Goal: Transaction & Acquisition: Book appointment/travel/reservation

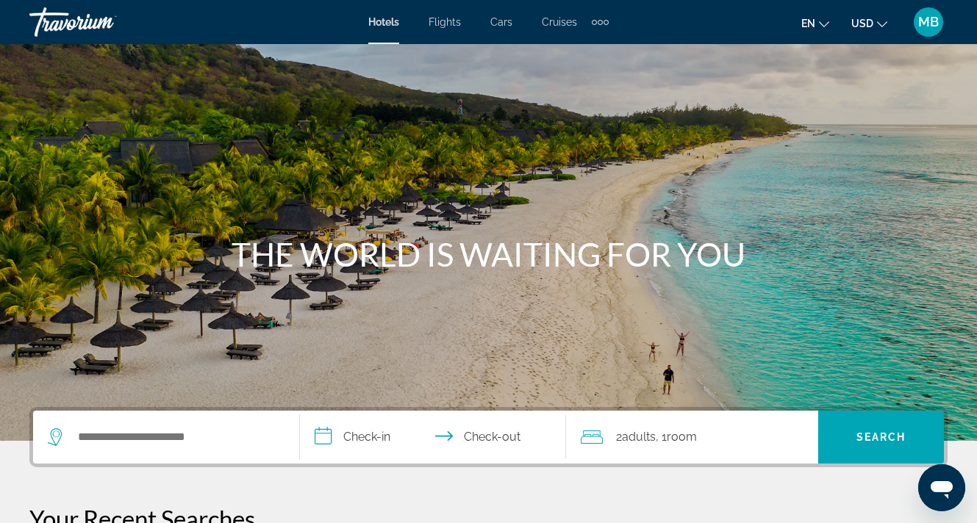
click at [923, 18] on span "MB" at bounding box center [928, 22] width 21 height 15
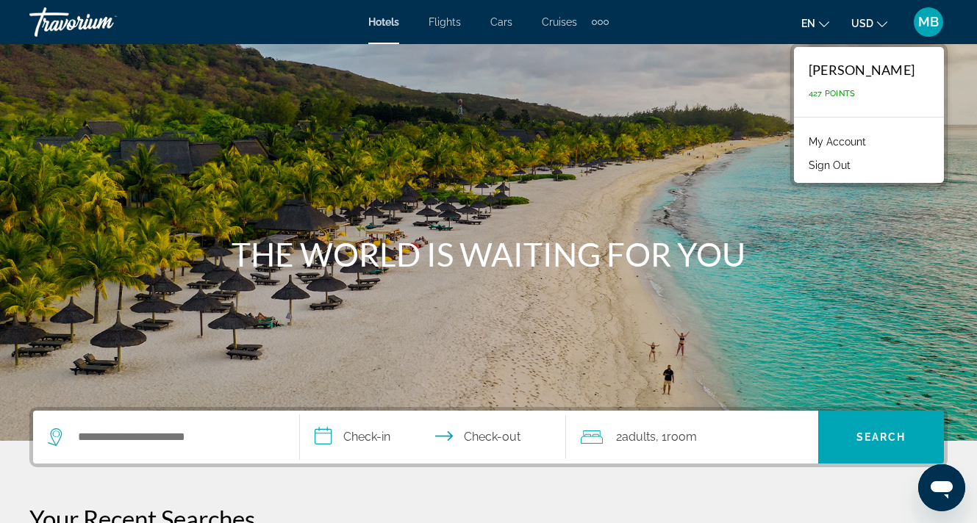
click at [822, 135] on link "My Account" at bounding box center [837, 141] width 72 height 19
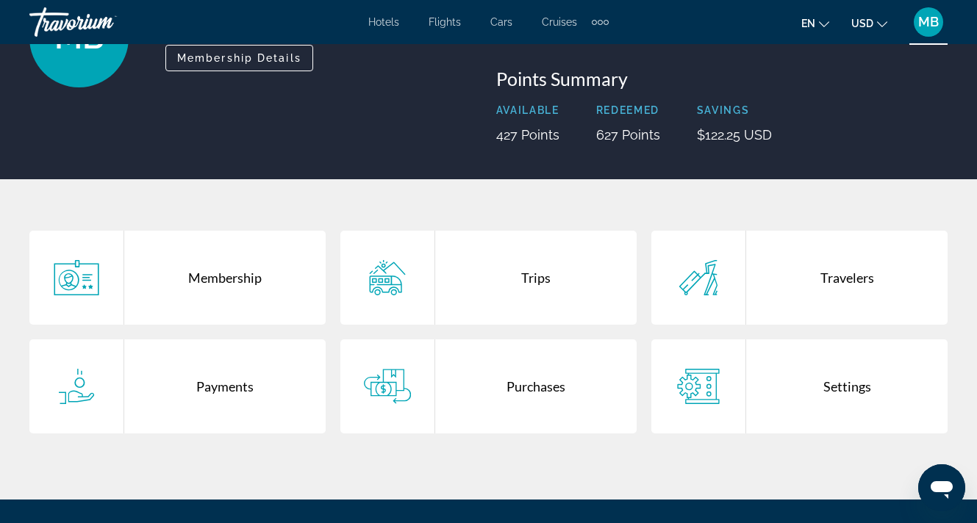
scroll to position [149, 0]
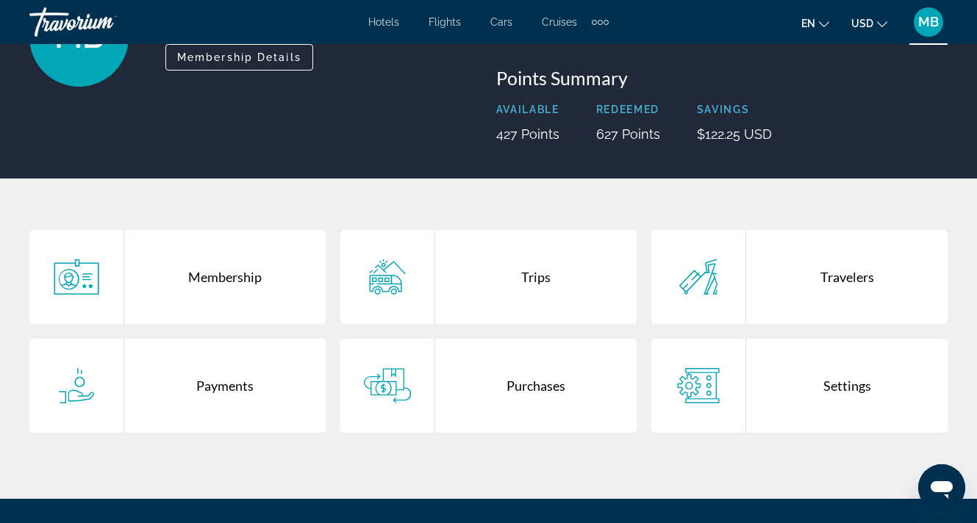
click at [542, 273] on div "Trips" at bounding box center [535, 277] width 201 height 94
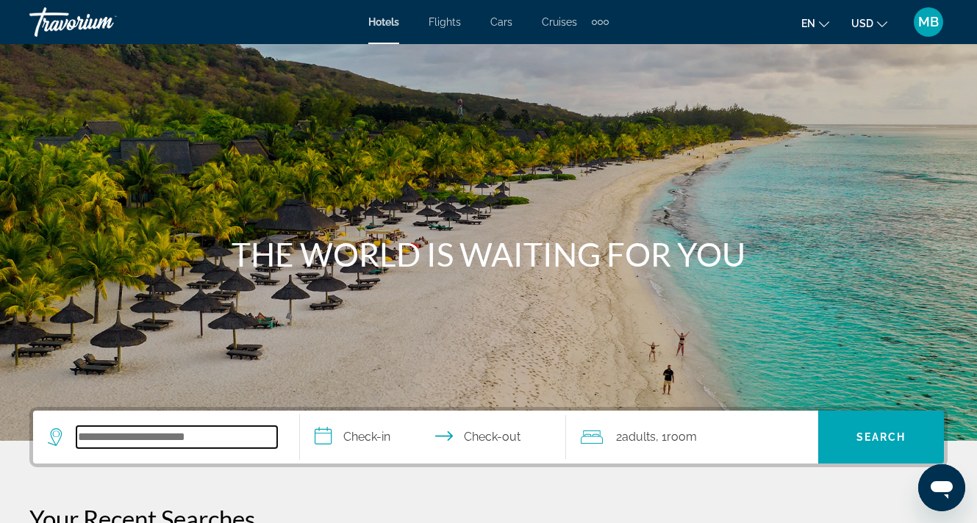
click at [209, 441] on input "Search widget" at bounding box center [176, 437] width 201 height 22
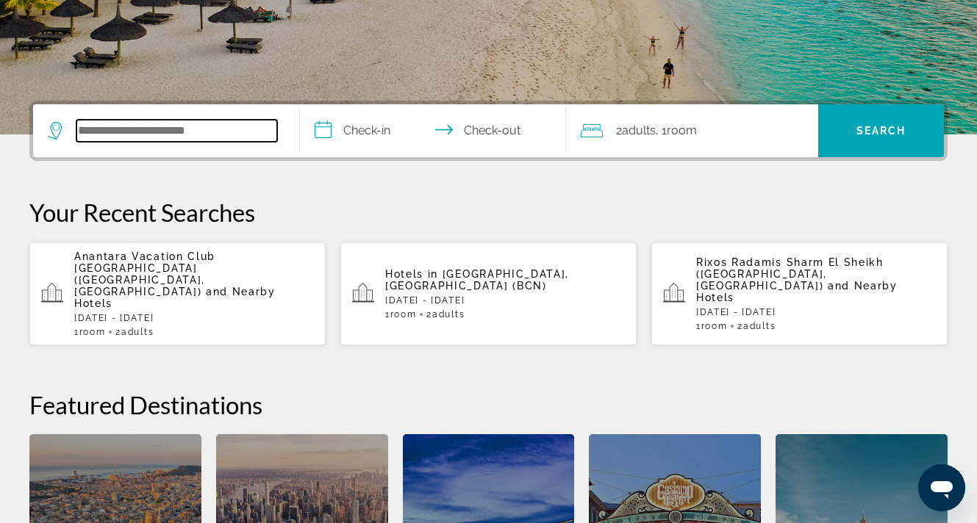
scroll to position [359, 0]
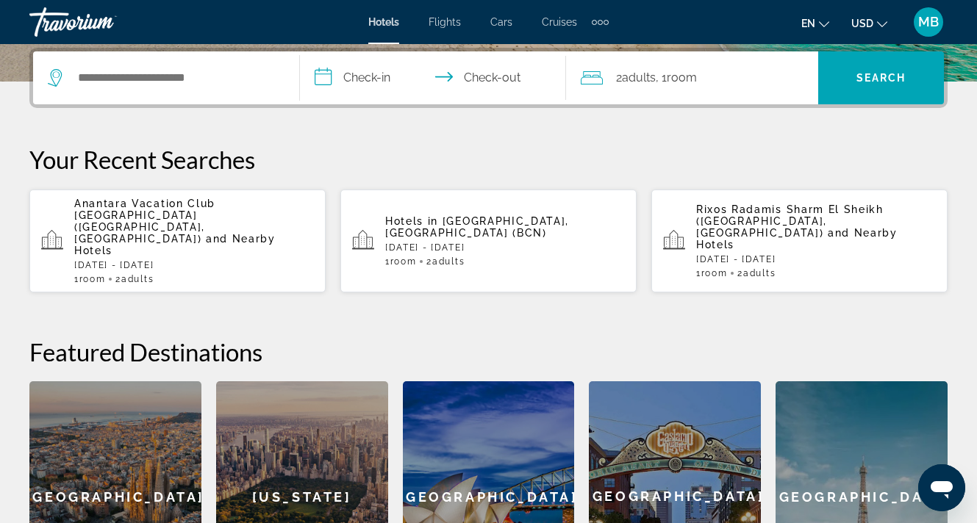
click at [925, 26] on span "MB" at bounding box center [928, 22] width 21 height 15
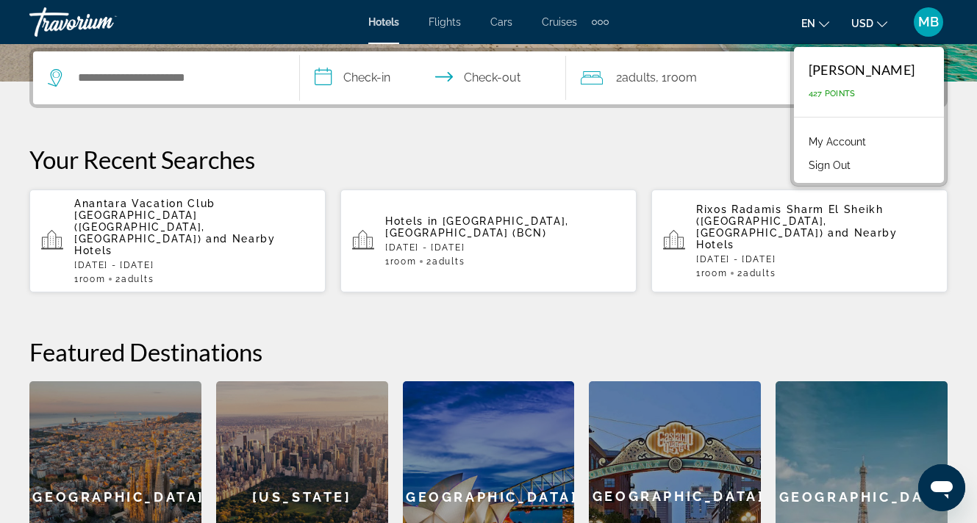
click at [929, 28] on span "MB" at bounding box center [928, 22] width 21 height 15
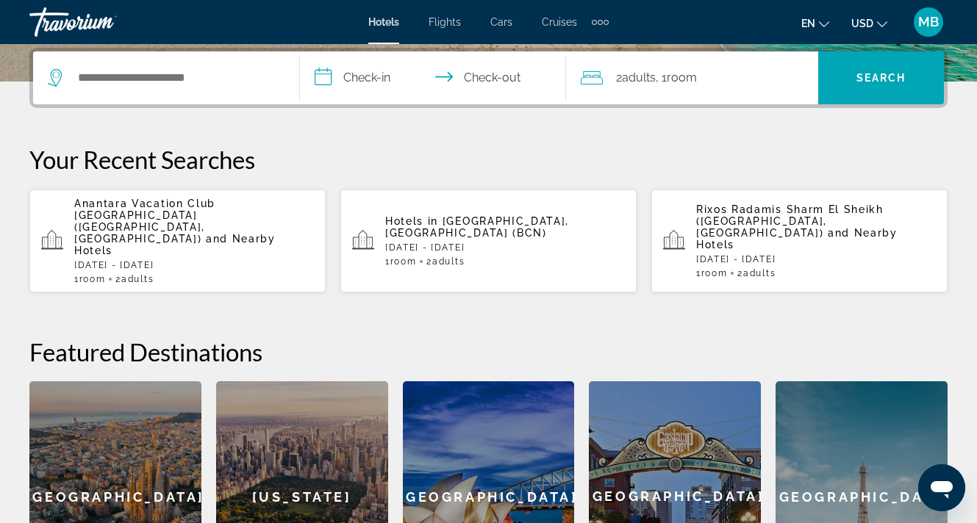
click at [596, 24] on div "Extra navigation items" at bounding box center [600, 22] width 17 height 22
click at [676, 17] on div "en English Español Français Italiano Português русский USD USD ($) MXN (Mex$) C…" at bounding box center [785, 22] width 324 height 31
click at [195, 87] on input "Search widget" at bounding box center [176, 78] width 201 height 22
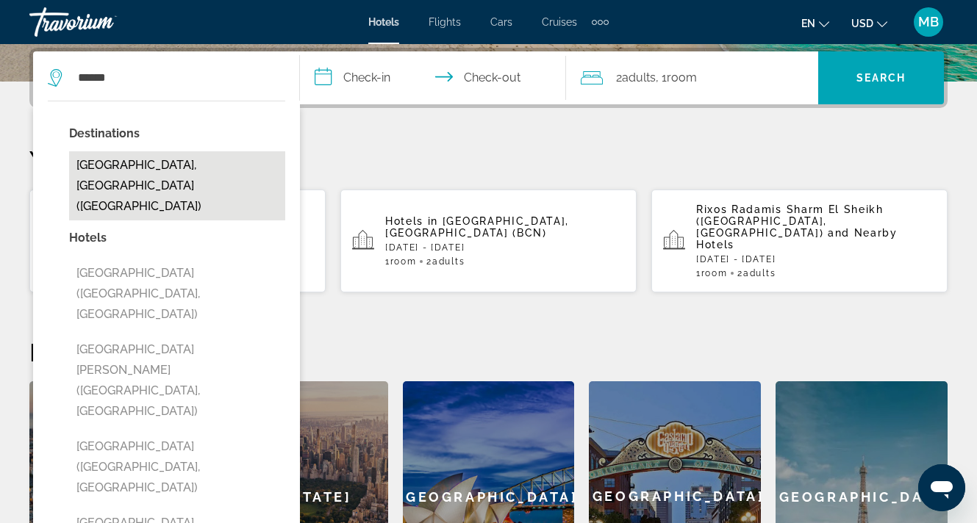
click at [169, 162] on button "[GEOGRAPHIC_DATA], [GEOGRAPHIC_DATA] ([GEOGRAPHIC_DATA])" at bounding box center [177, 185] width 216 height 69
type input "**********"
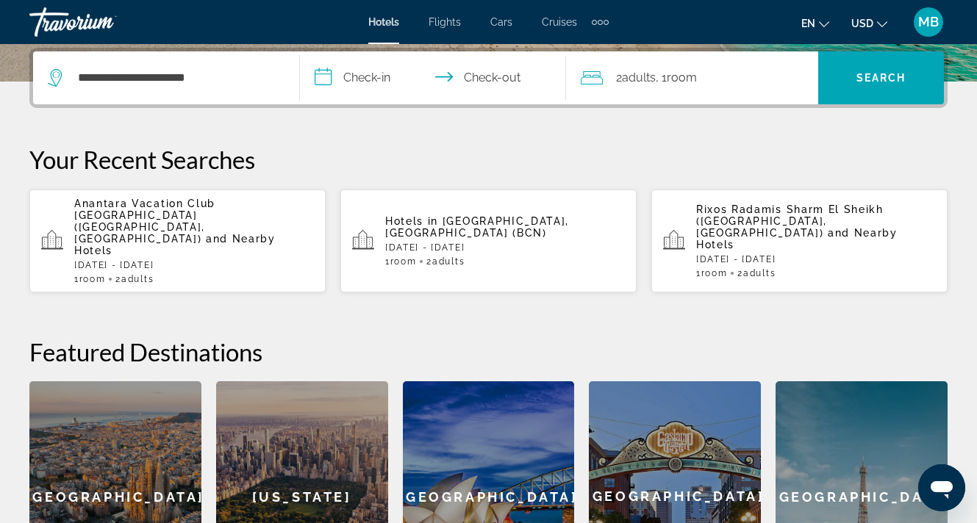
click at [376, 81] on input "**********" at bounding box center [436, 79] width 273 height 57
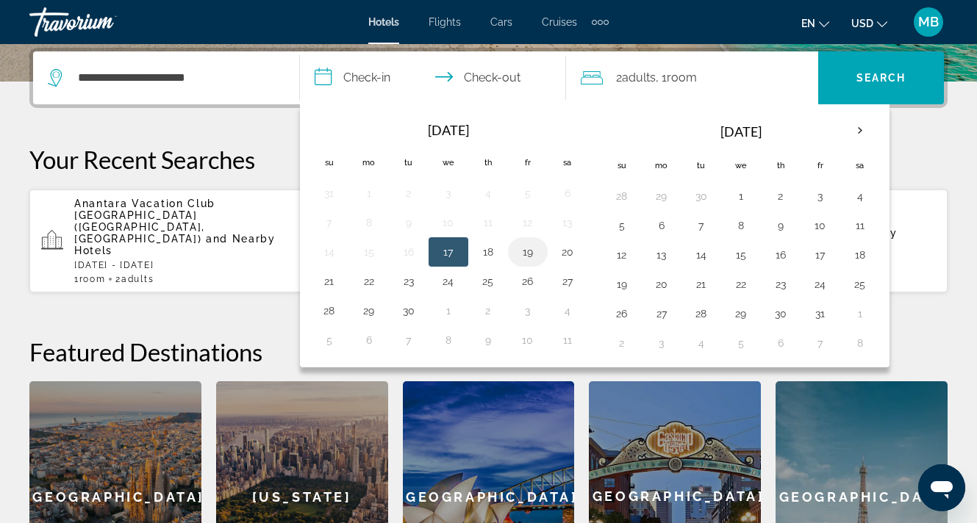
click at [529, 250] on button "19" at bounding box center [528, 252] width 24 height 21
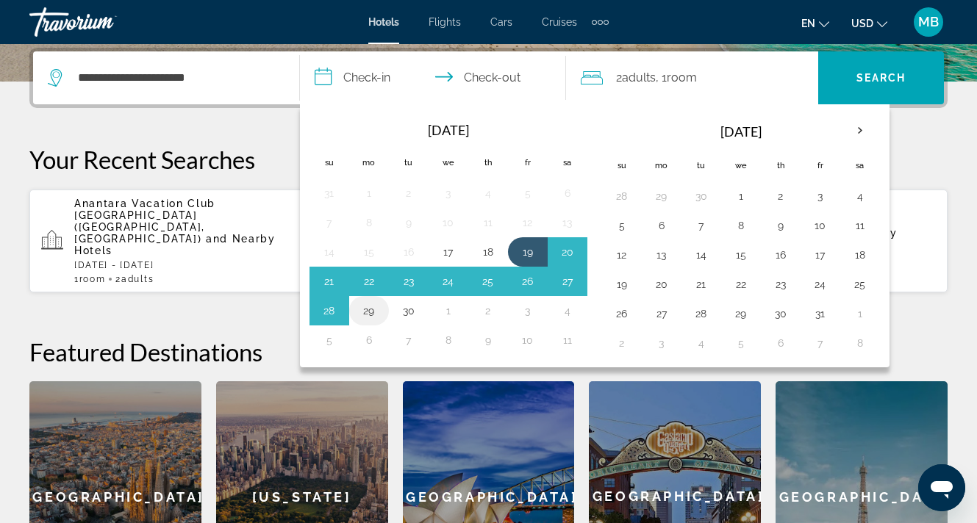
click at [362, 314] on button "29" at bounding box center [369, 311] width 24 height 21
type input "**********"
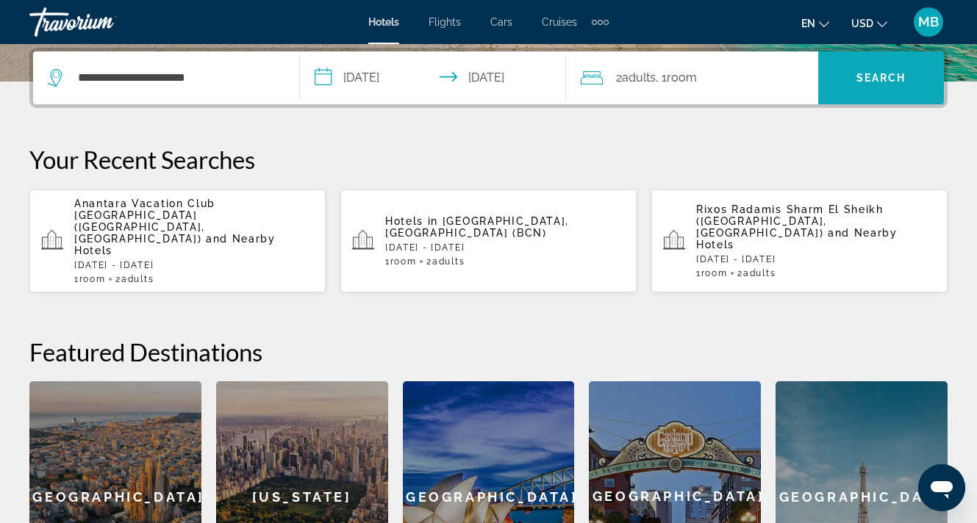
click at [869, 71] on span "Search widget" at bounding box center [881, 77] width 126 height 35
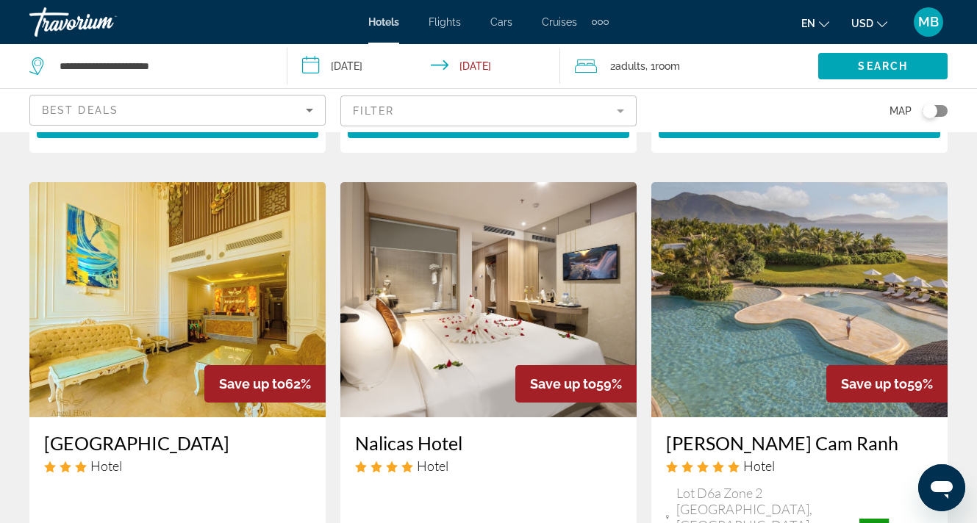
scroll to position [590, 0]
click at [936, 113] on div "Toggle map" at bounding box center [934, 111] width 25 height 12
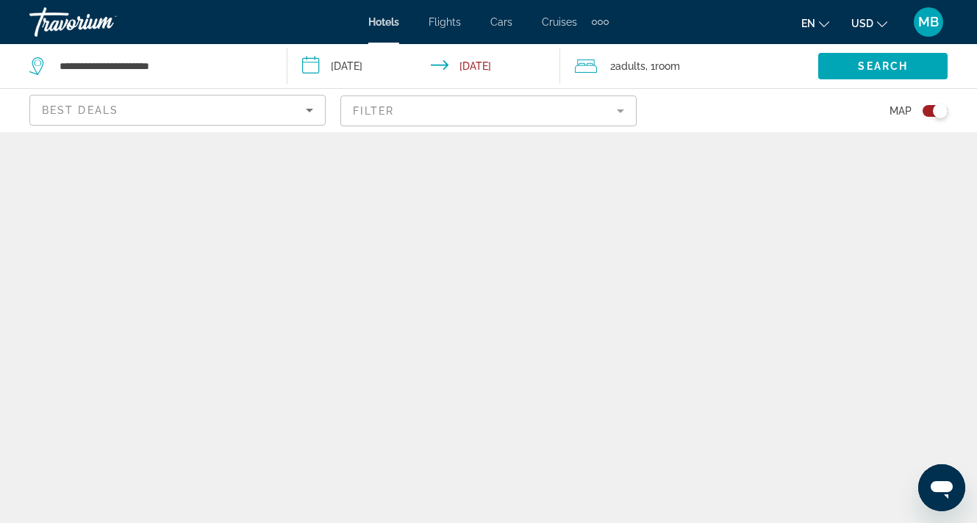
scroll to position [0, 0]
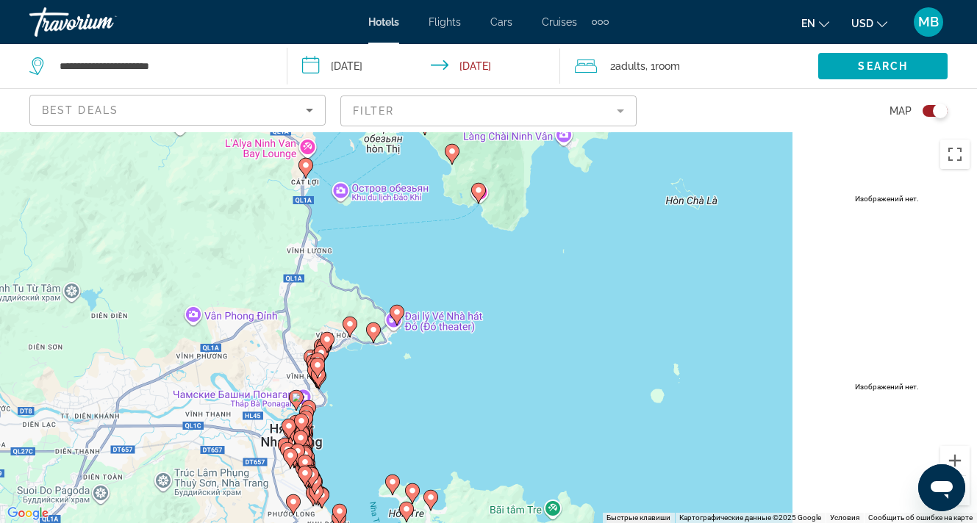
click at [933, 107] on div "Toggle map" at bounding box center [940, 111] width 15 height 15
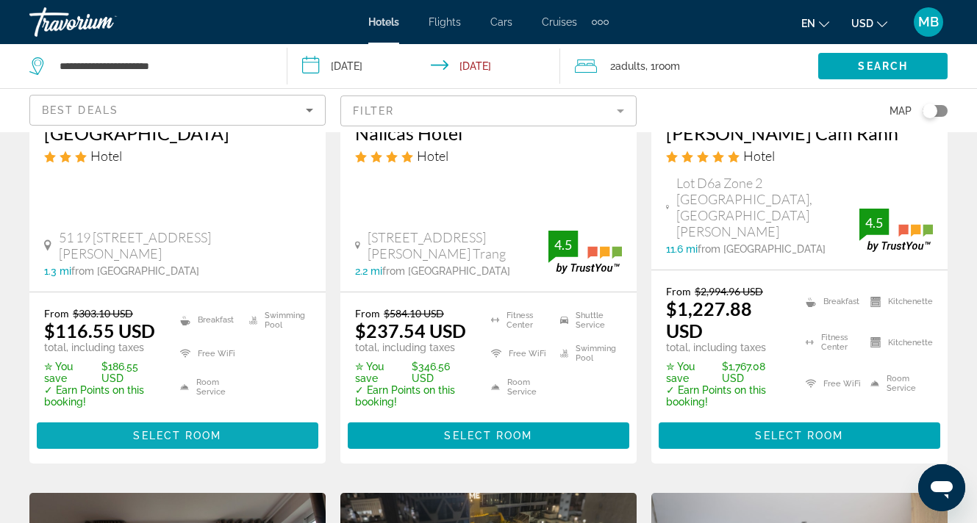
scroll to position [846, 0]
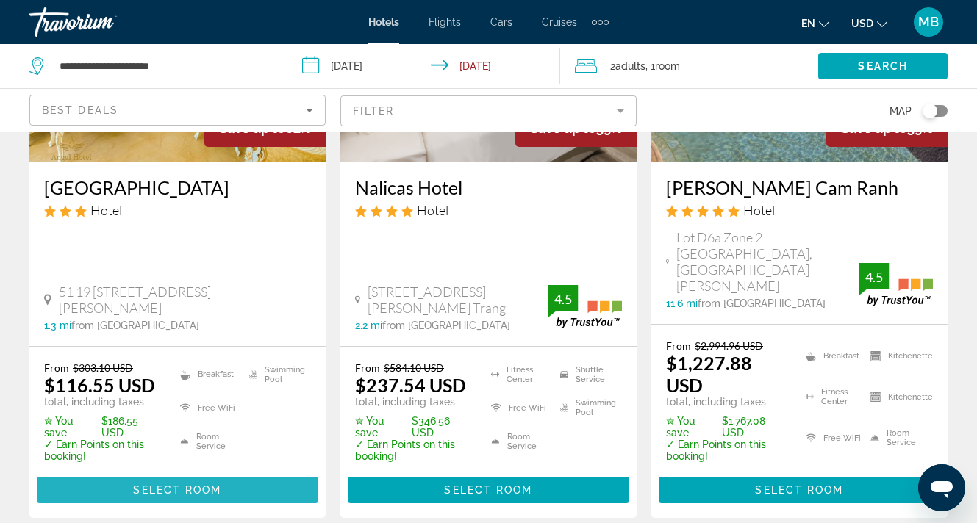
click at [238, 473] on span "Main content" at bounding box center [177, 490] width 281 height 35
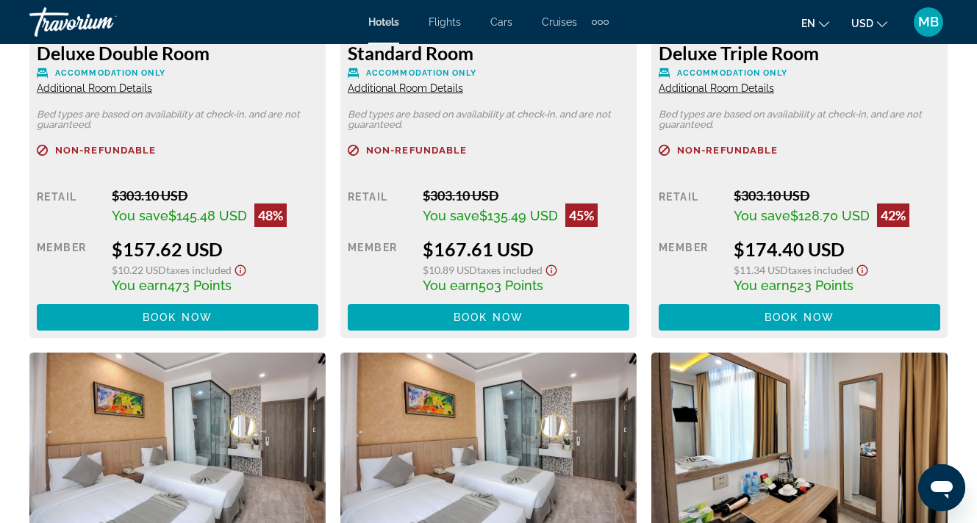
scroll to position [3118, 0]
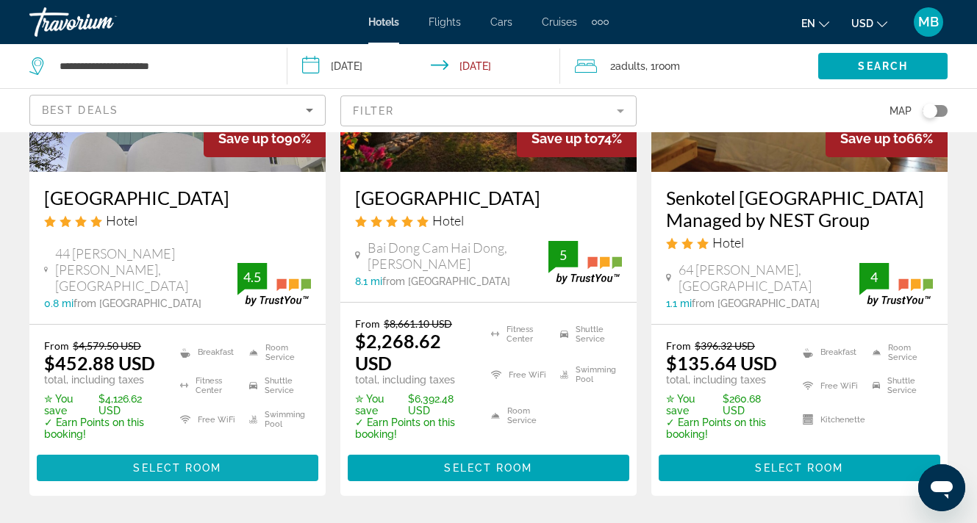
scroll to position [246, 0]
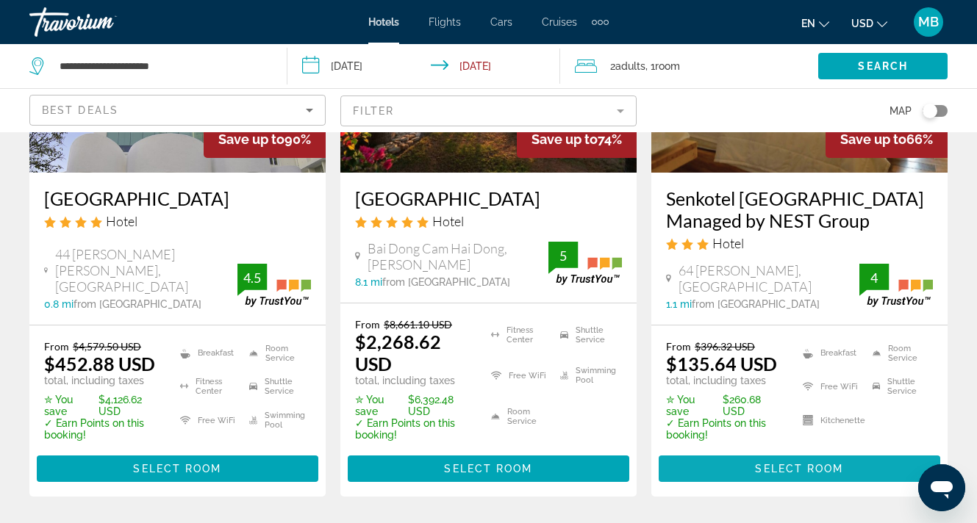
click at [749, 453] on span "Main content" at bounding box center [799, 468] width 281 height 35
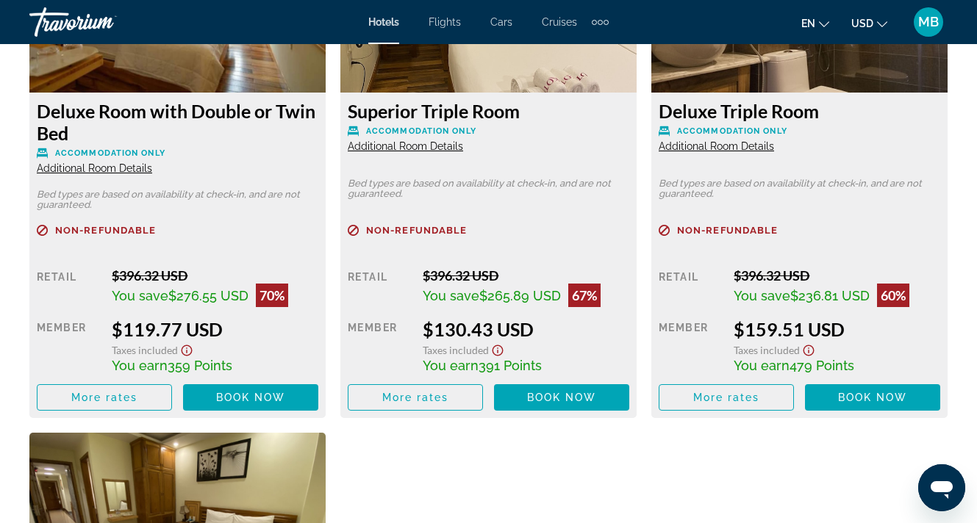
scroll to position [2200, 0]
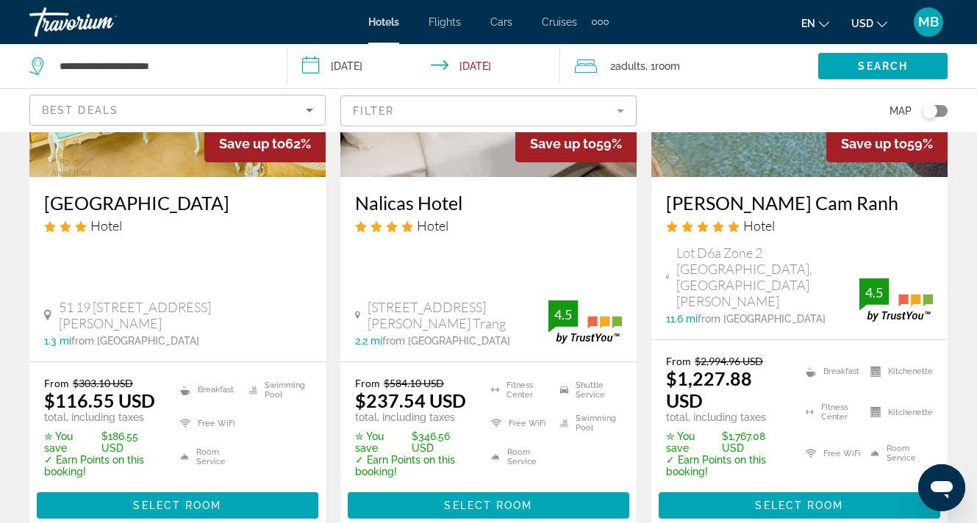
scroll to position [832, 0]
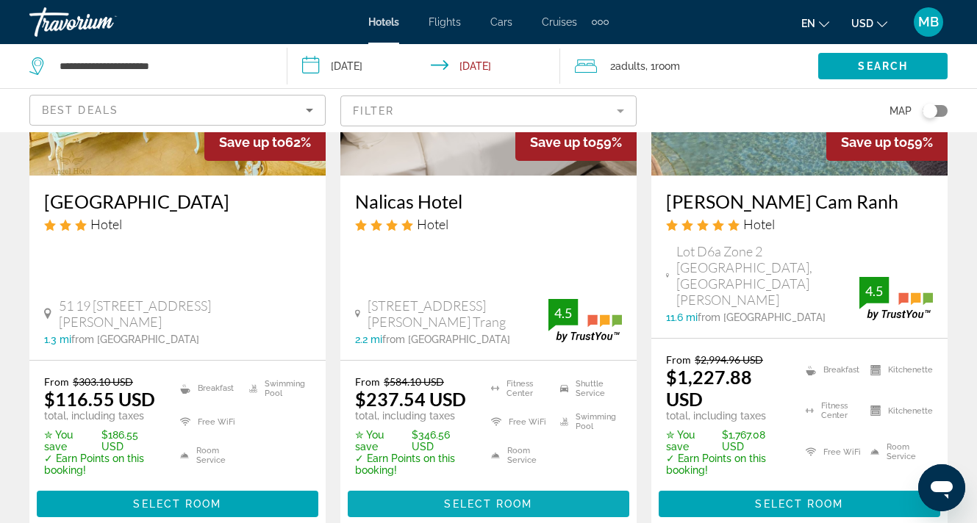
click at [484, 498] on span "Select Room" at bounding box center [488, 504] width 88 height 12
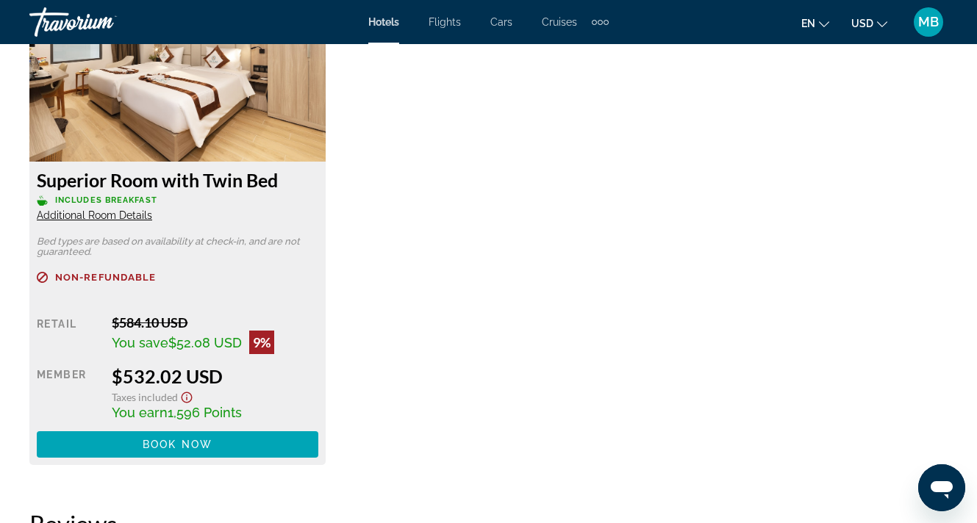
scroll to position [2354, 0]
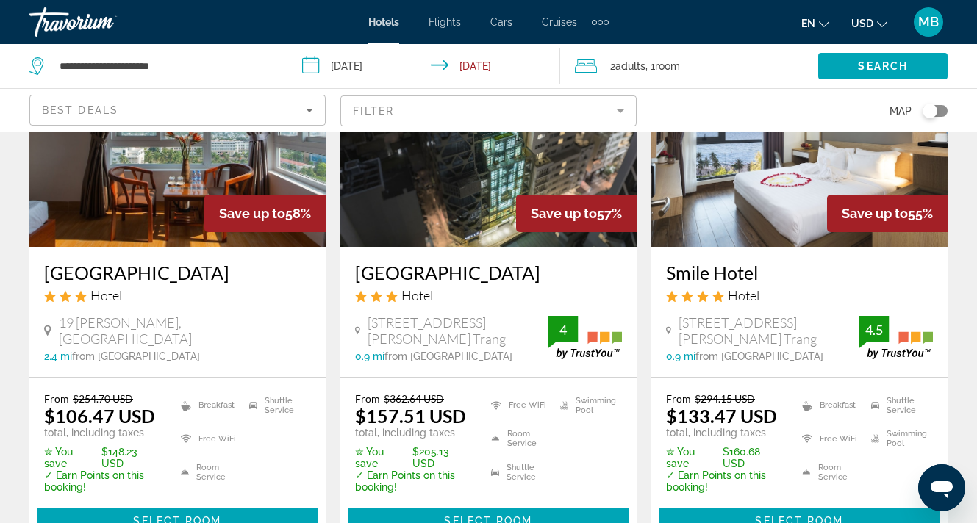
scroll to position [1382, 0]
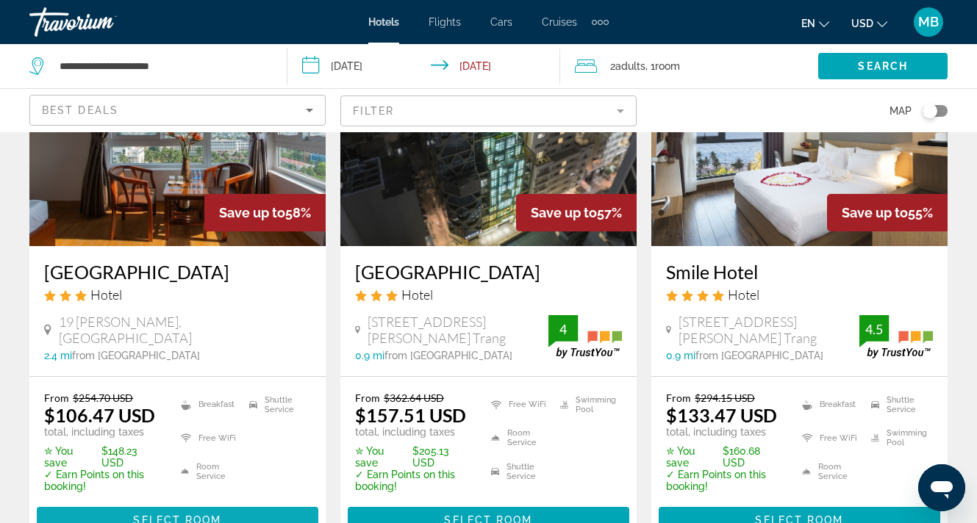
click at [195, 514] on span "Select Room" at bounding box center [177, 520] width 88 height 12
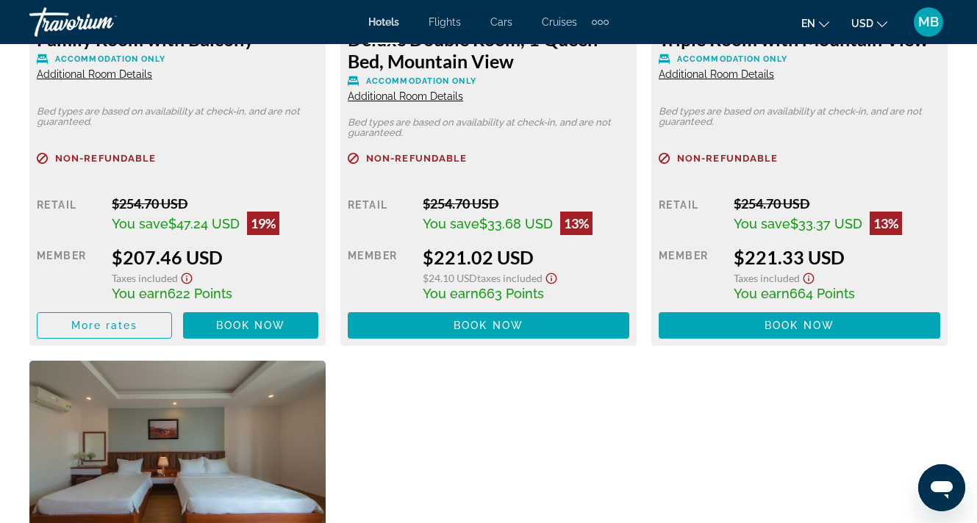
scroll to position [3404, 0]
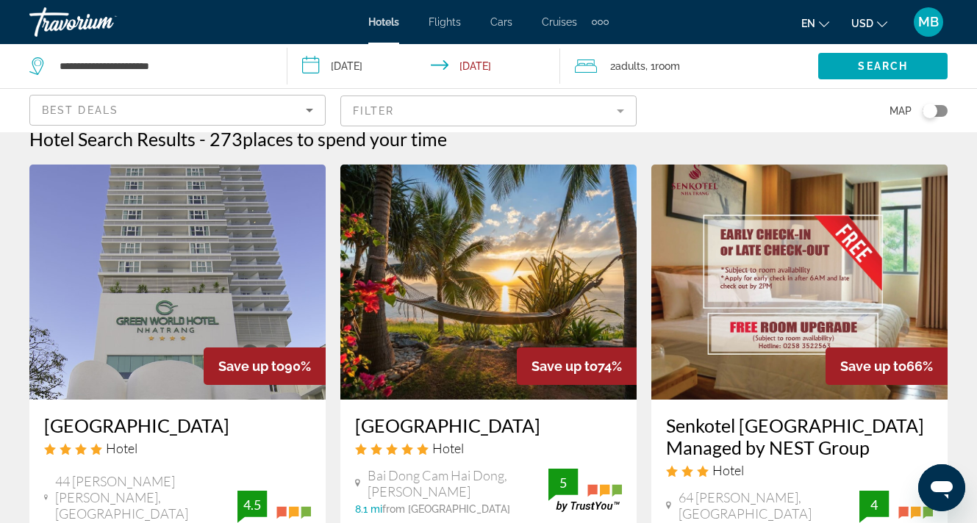
scroll to position [15, 0]
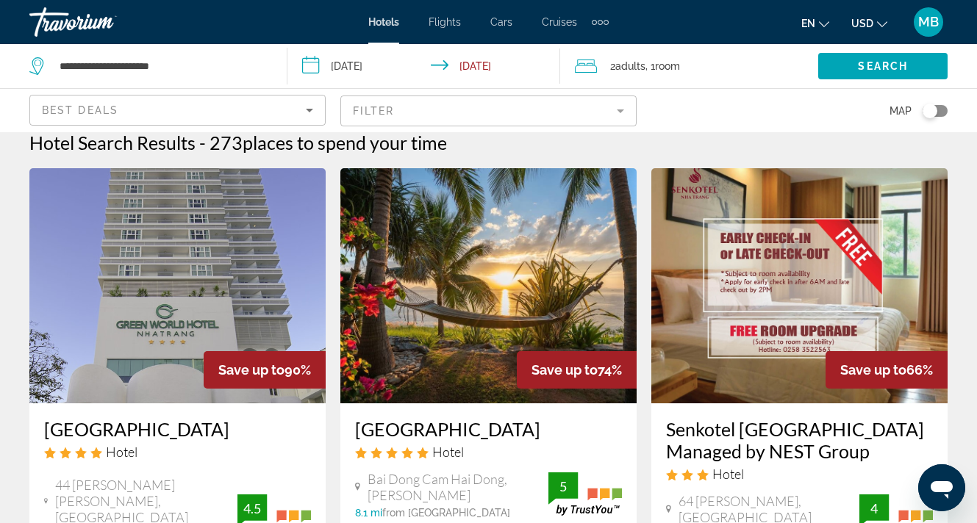
click at [567, 112] on mat-form-field "Filter" at bounding box center [488, 111] width 296 height 31
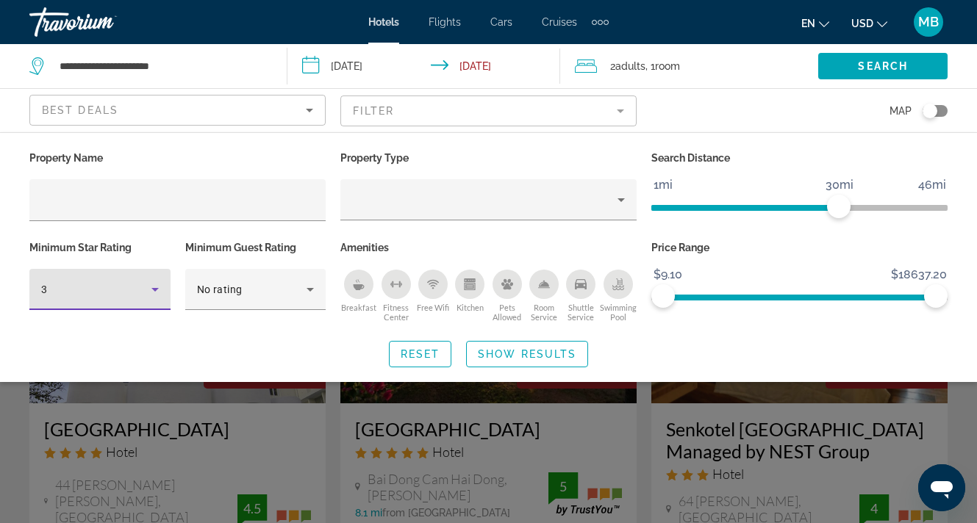
click at [137, 287] on div "3" at bounding box center [96, 290] width 110 height 18
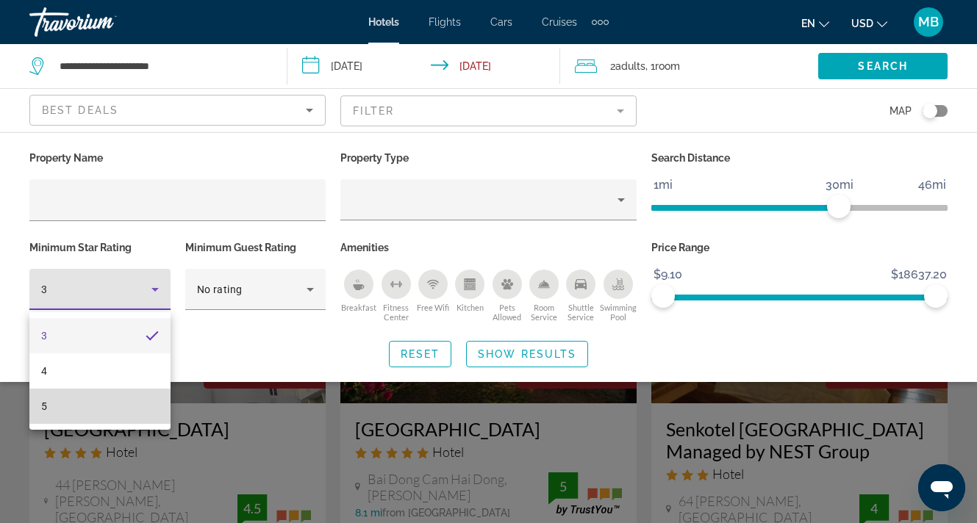
click at [68, 408] on mat-option "5" at bounding box center [99, 406] width 141 height 35
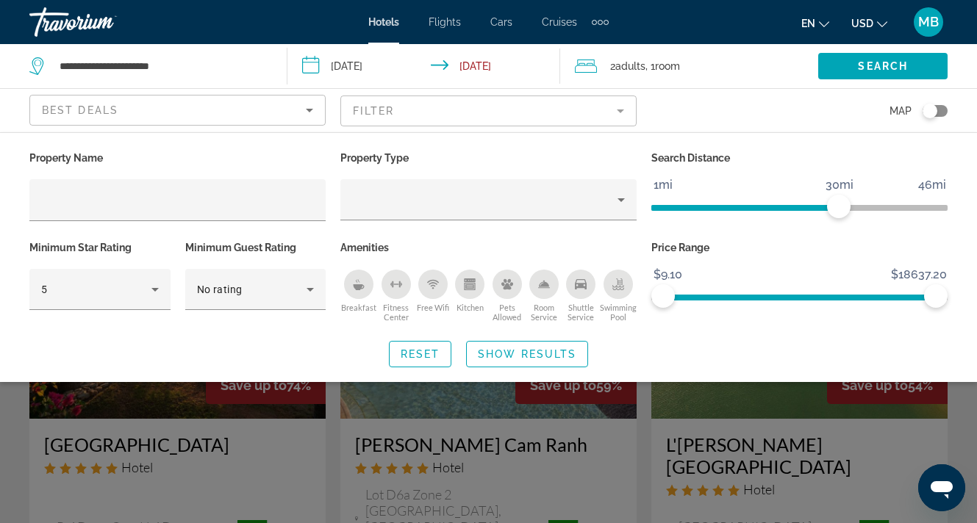
click at [565, 457] on div "Search widget" at bounding box center [488, 371] width 977 height 303
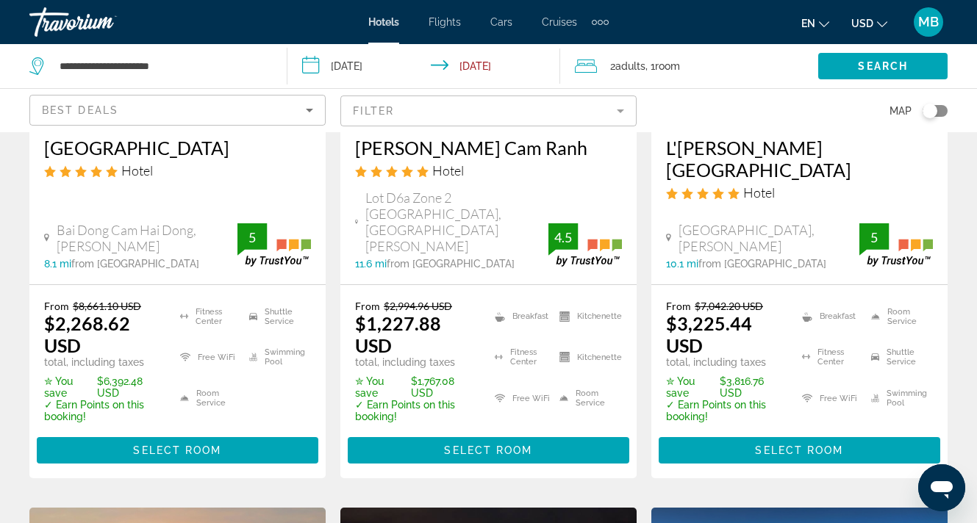
scroll to position [301, 0]
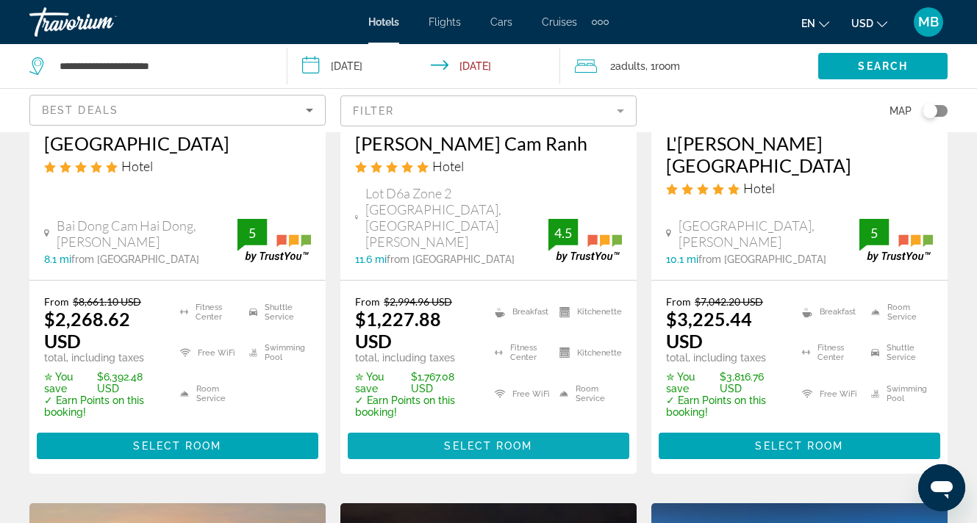
click at [531, 440] on span "Select Room" at bounding box center [488, 446] width 88 height 12
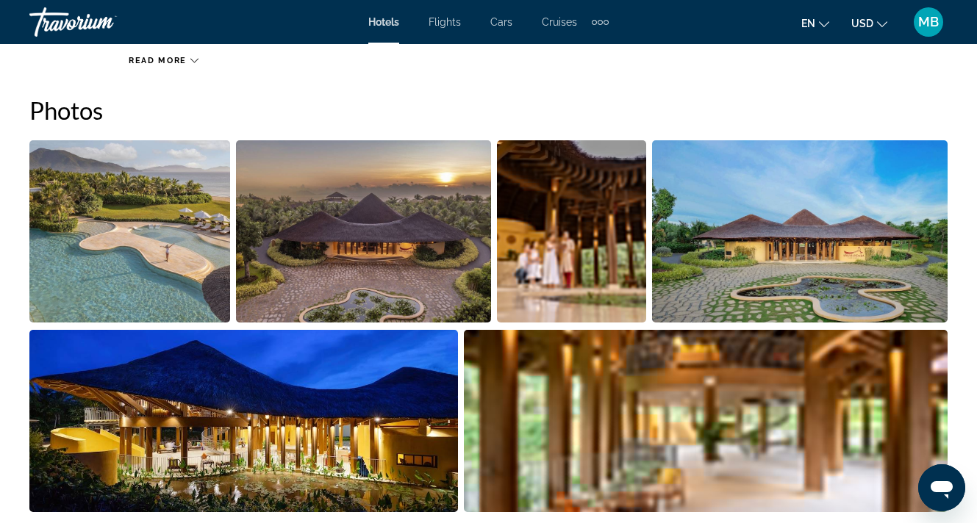
scroll to position [932, 0]
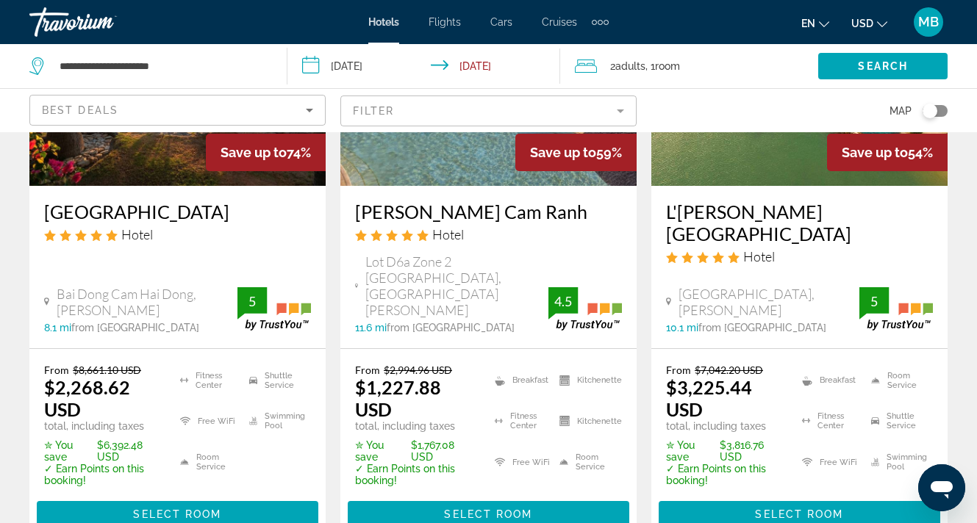
scroll to position [230, 0]
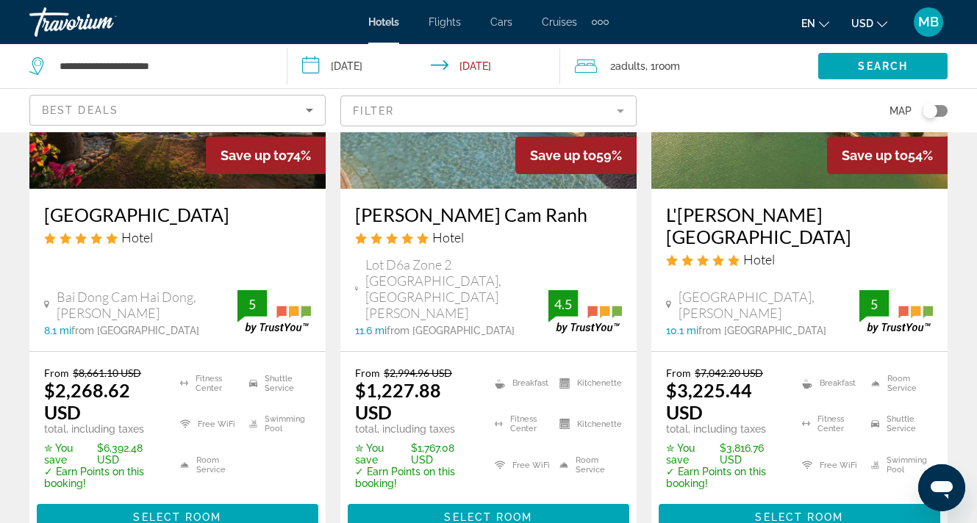
click at [933, 110] on div "Toggle map" at bounding box center [929, 111] width 15 height 15
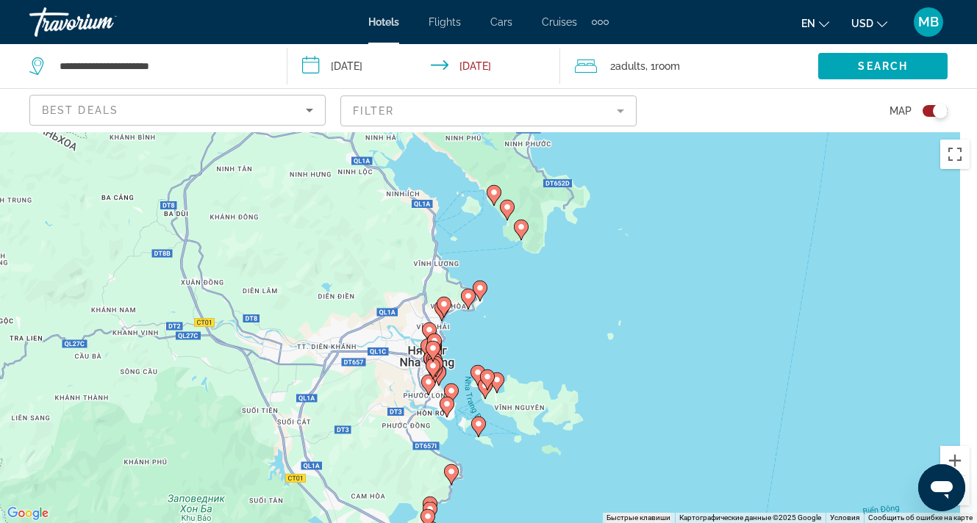
click at [927, 110] on div "Toggle map" at bounding box center [934, 111] width 25 height 12
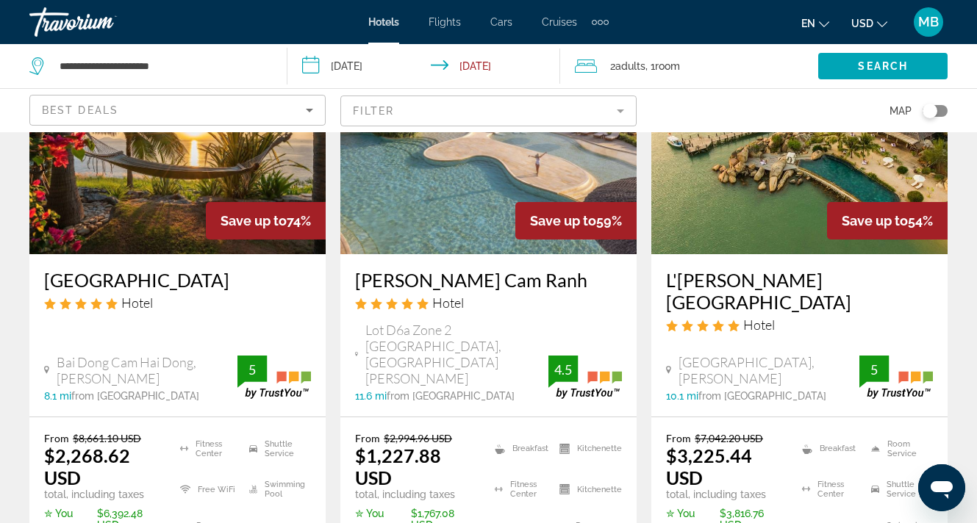
scroll to position [166, 0]
